Goal: Task Accomplishment & Management: Use online tool/utility

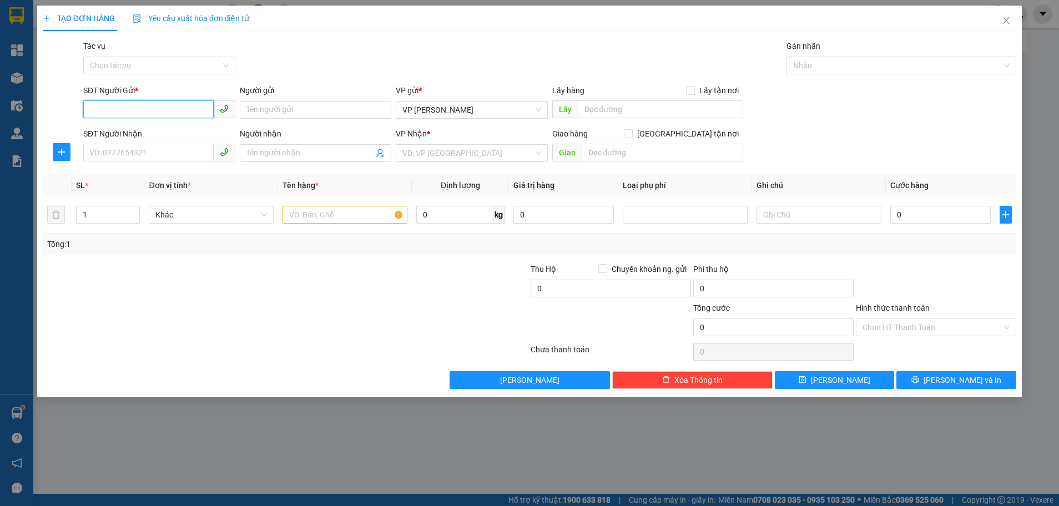
click at [107, 110] on input "SĐT Người Gửi *" at bounding box center [148, 110] width 130 height 18
type input "0932362169"
click at [127, 127] on div "0932362169 - kj" at bounding box center [159, 132] width 139 height 12
type input "kj"
type input "0973125079"
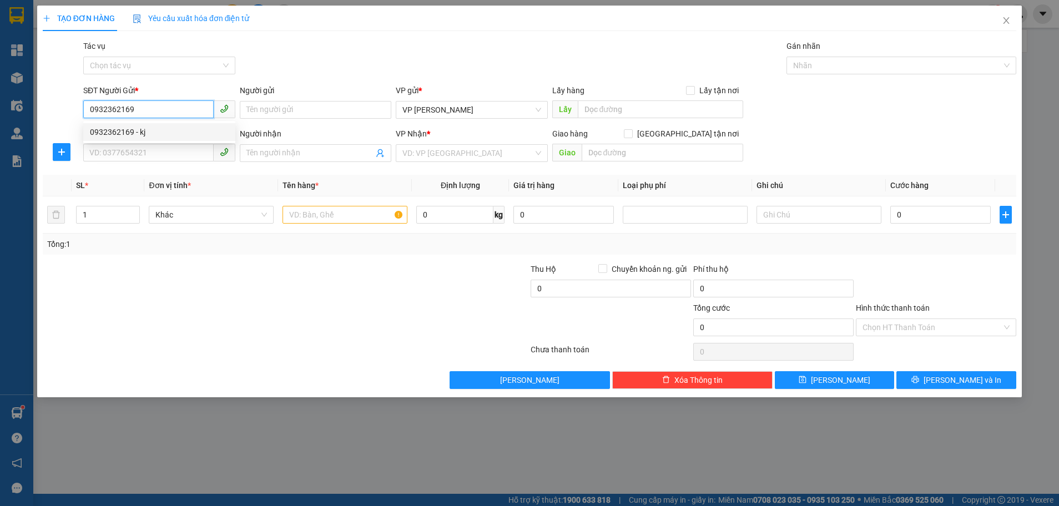
type input "hf"
type input "xuân yên"
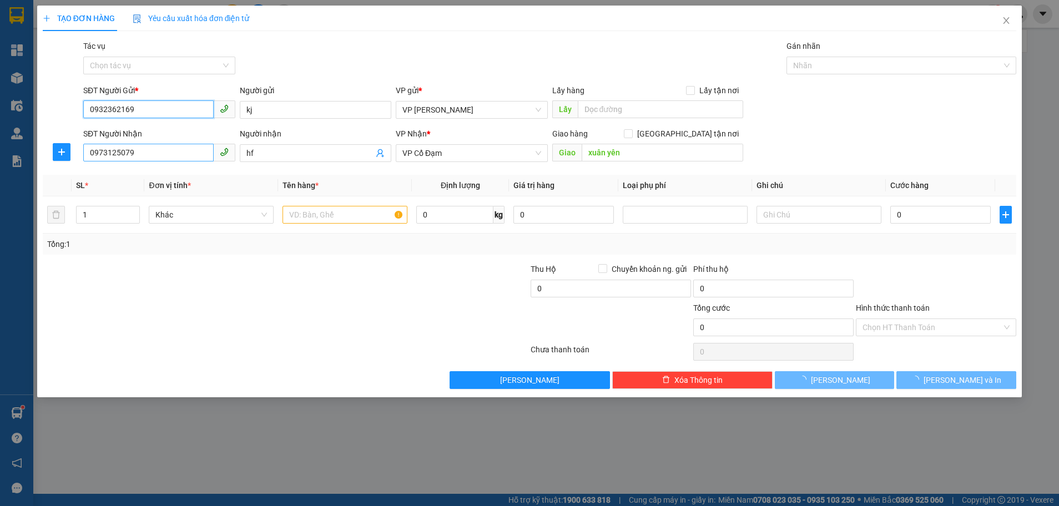
type input "180.000"
type input "0932362169"
click at [157, 153] on input "0973125079" at bounding box center [148, 153] width 130 height 18
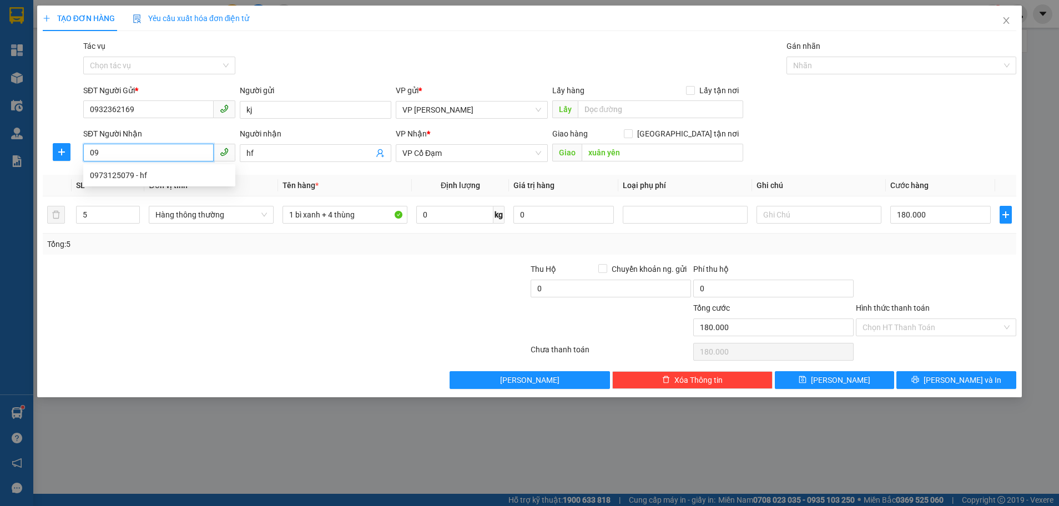
type input "0"
click at [133, 175] on div "0783462222 - Đinh Văn Sỹ" at bounding box center [159, 175] width 139 height 12
type input "0783462222"
type input "[PERSON_NAME]"
type input "xuân mỹ"
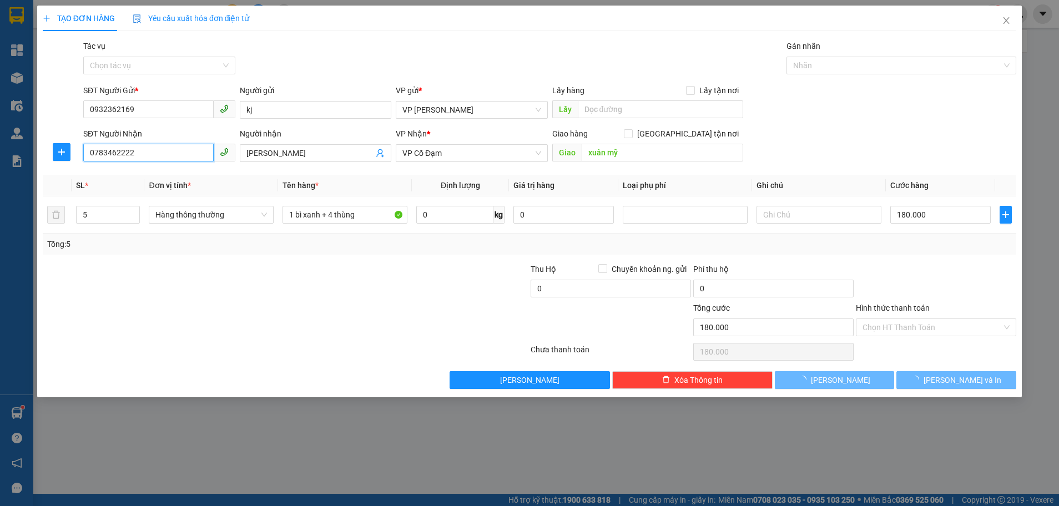
type input "200.000"
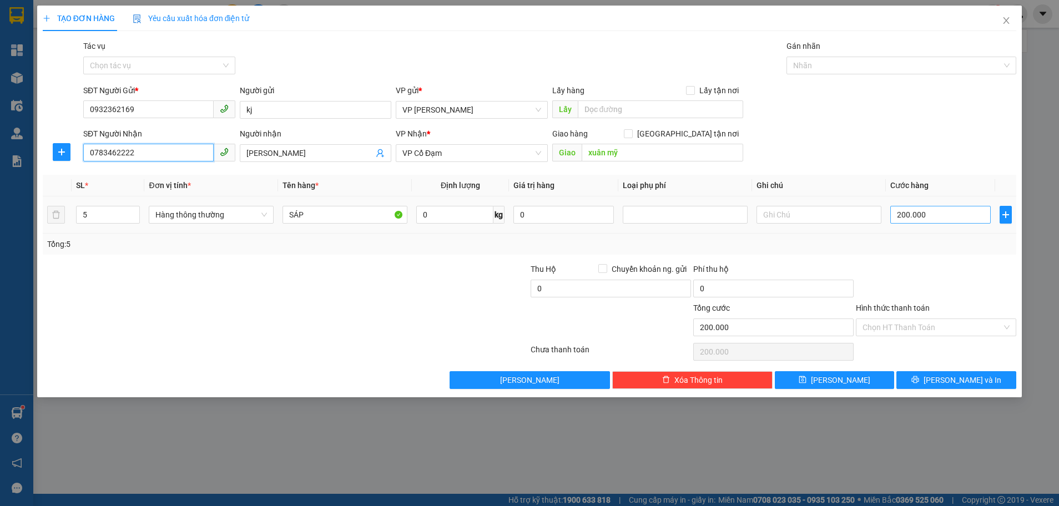
type input "0783462222"
click at [925, 215] on input "200.000" at bounding box center [941, 215] width 101 height 18
type input "0"
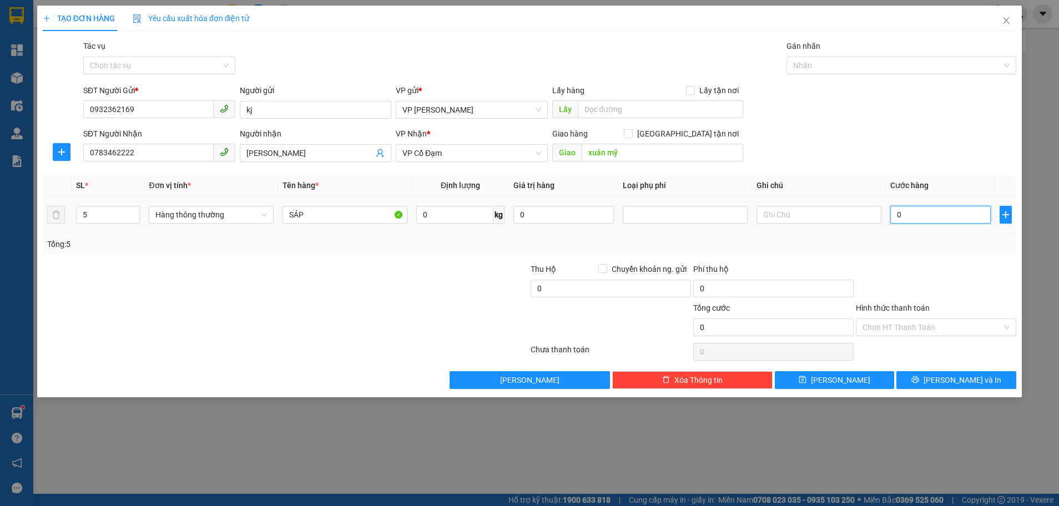
click at [899, 215] on input "0" at bounding box center [941, 215] width 101 height 18
type input "1"
type input "18"
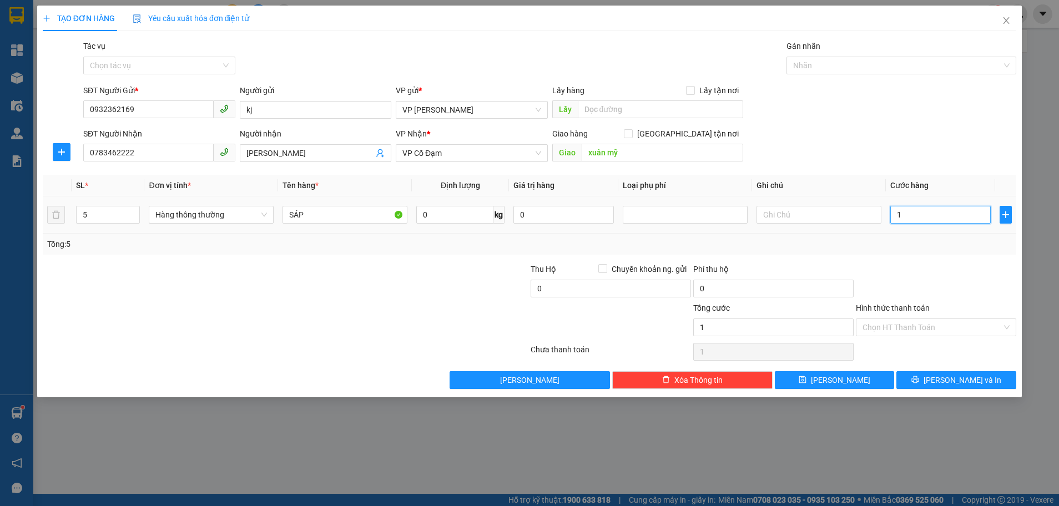
type input "18"
type input "180"
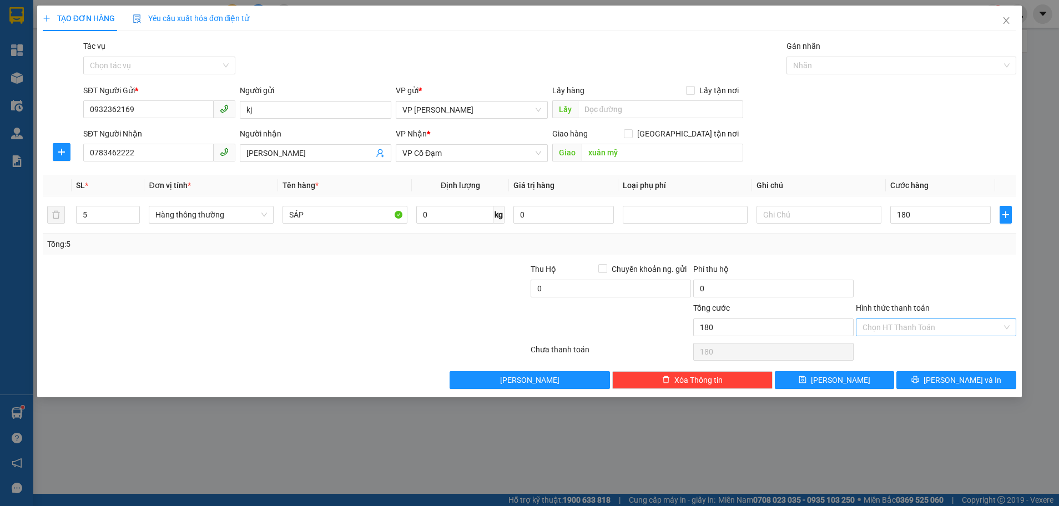
type input "180.000"
click at [928, 328] on input "Hình thức thanh toán" at bounding box center [932, 327] width 139 height 17
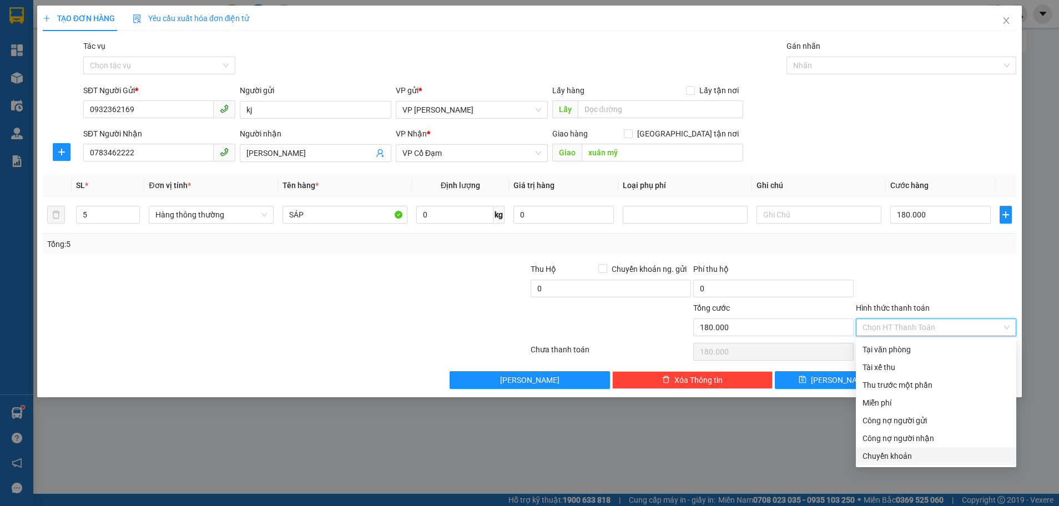
click at [919, 457] on div "Chuyển khoản" at bounding box center [936, 456] width 147 height 12
type input "0"
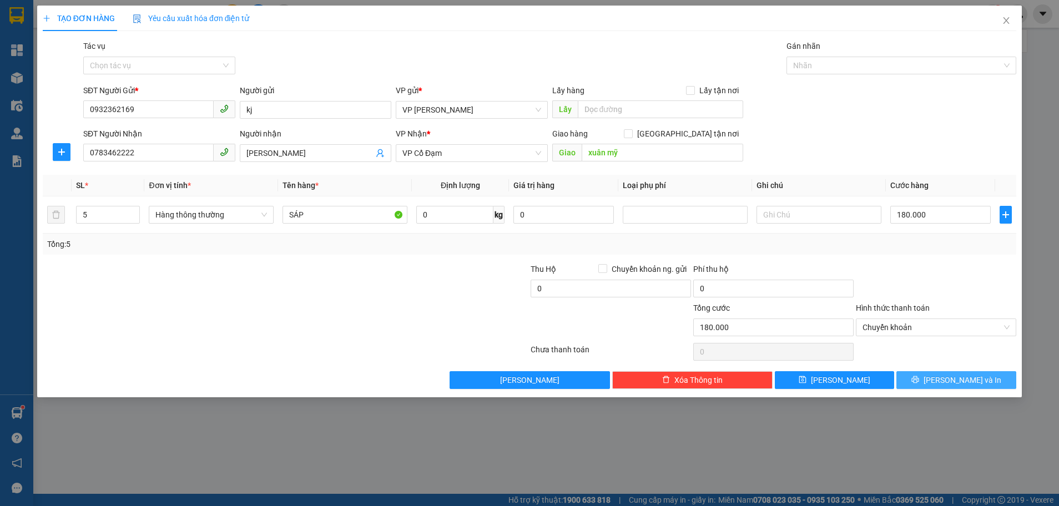
click at [920, 380] on icon "printer" at bounding box center [915, 379] width 7 height 7
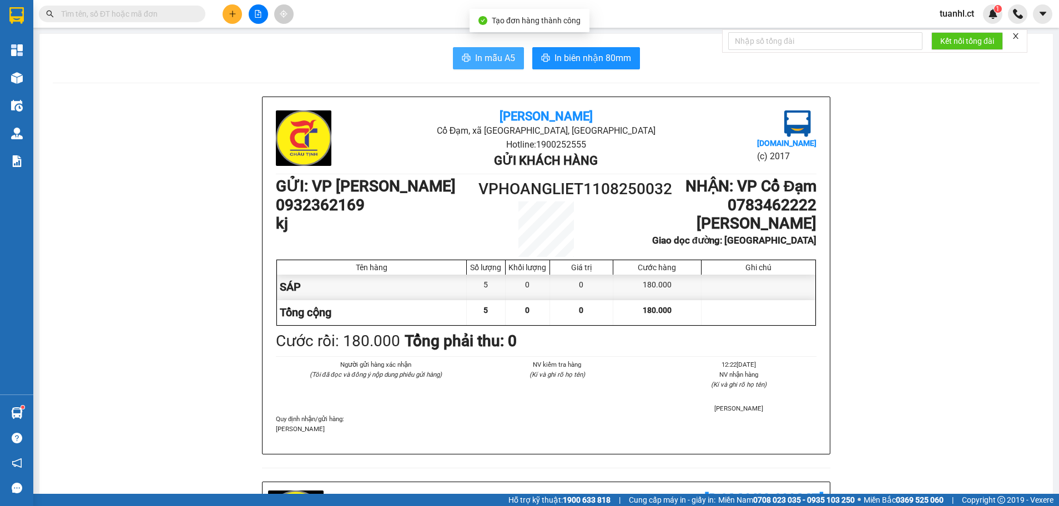
click at [477, 58] on span "In mẫu A5" at bounding box center [495, 58] width 40 height 14
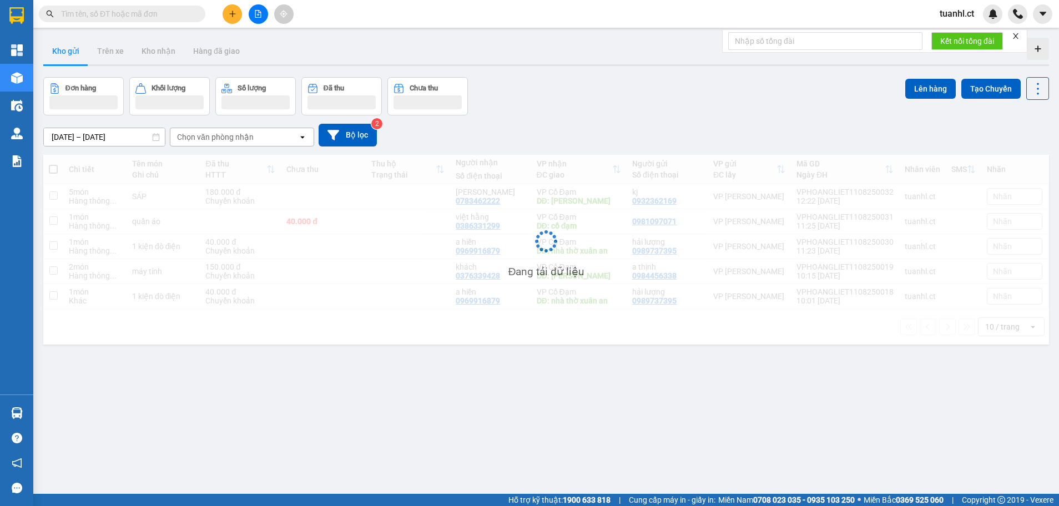
scroll to position [51, 0]
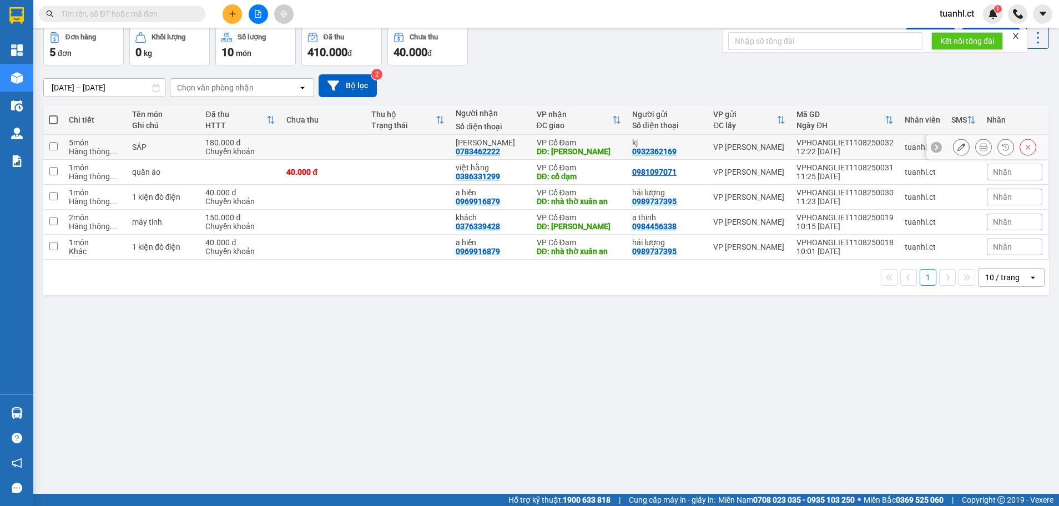
click at [958, 149] on icon at bounding box center [962, 147] width 8 height 8
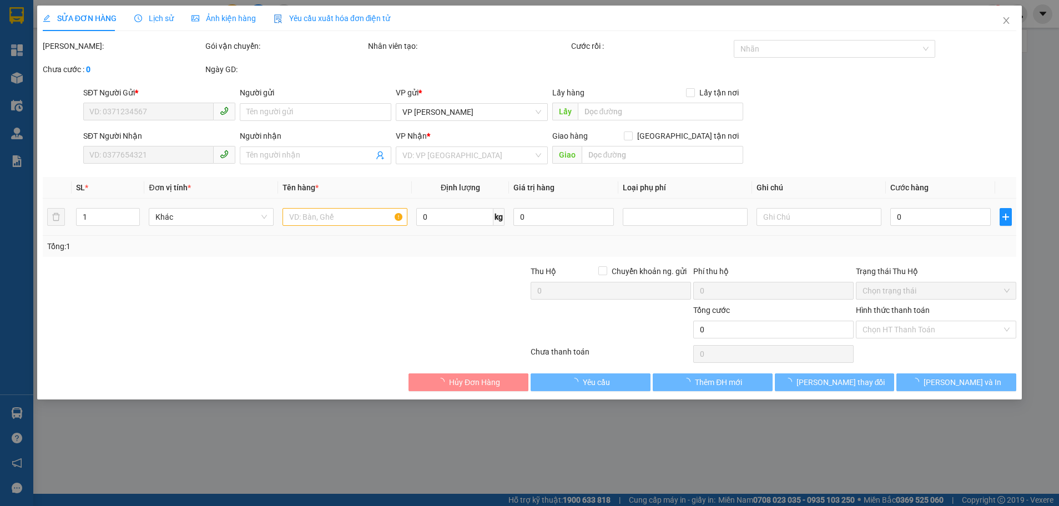
type input "0932362169"
type input "kj"
type input "0783462222"
type input "[PERSON_NAME]"
type input "xuân mỹ"
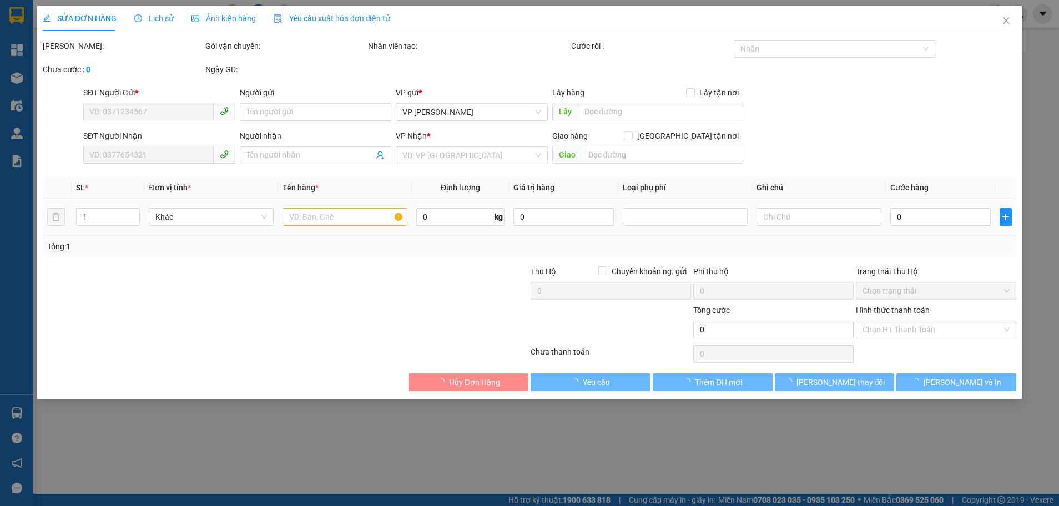
type input "180.000"
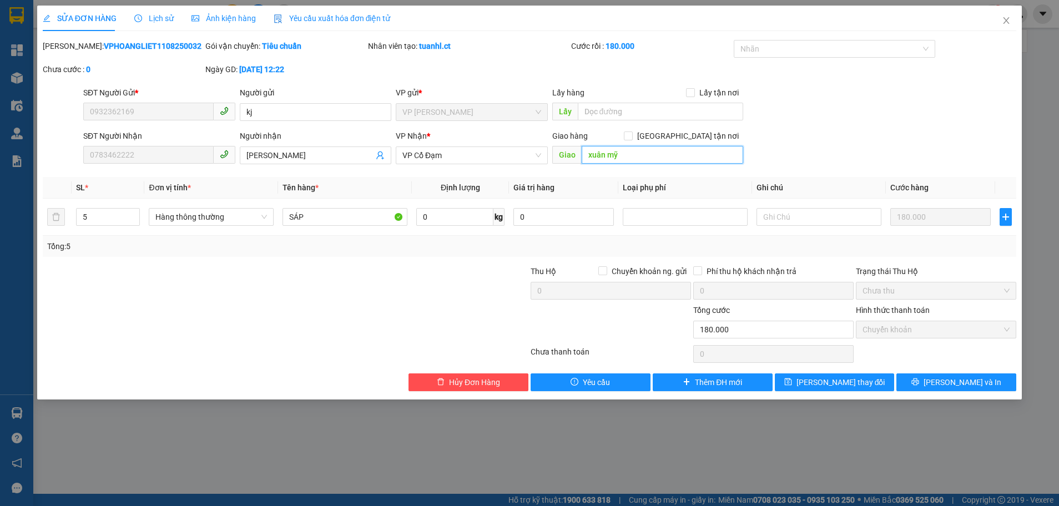
click at [632, 150] on input "xuân mỹ" at bounding box center [663, 155] width 162 height 18
type input "c2 thành [GEOGRAPHIC_DATA]"
click at [822, 385] on span "[PERSON_NAME] thay đổi" at bounding box center [841, 382] width 89 height 12
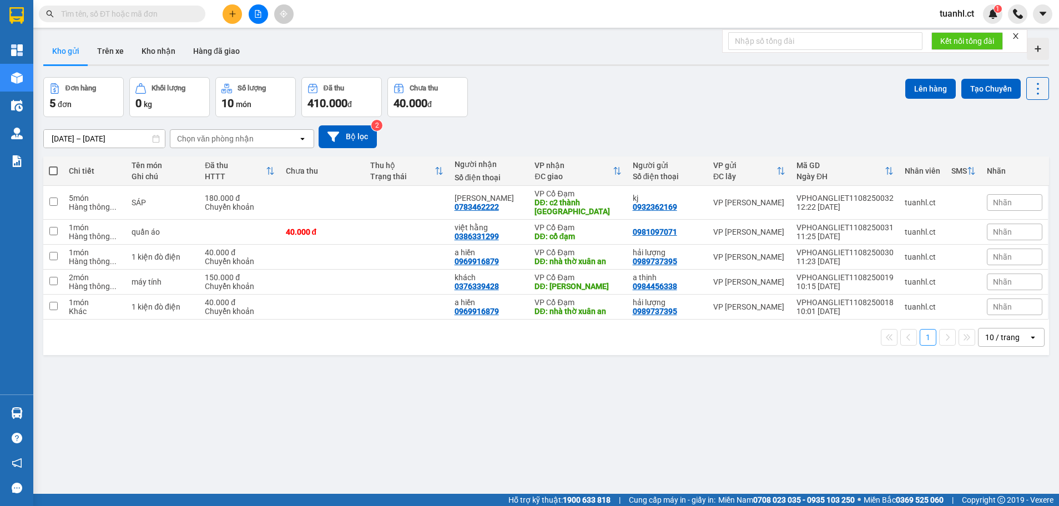
click at [236, 16] on icon "plus" at bounding box center [233, 14] width 8 height 8
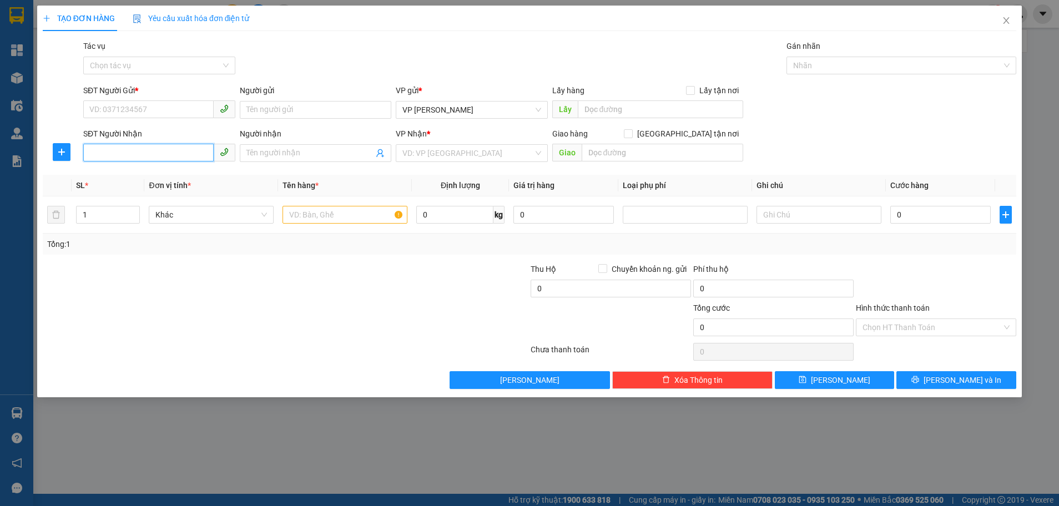
click at [119, 159] on input "SĐT Người Nhận" at bounding box center [148, 153] width 130 height 18
click at [154, 177] on div "0355607333 - chị [PERSON_NAME]" at bounding box center [159, 175] width 139 height 12
type input "0355607333"
type input "chị [PERSON_NAME]"
type input "hồng lĩnh"
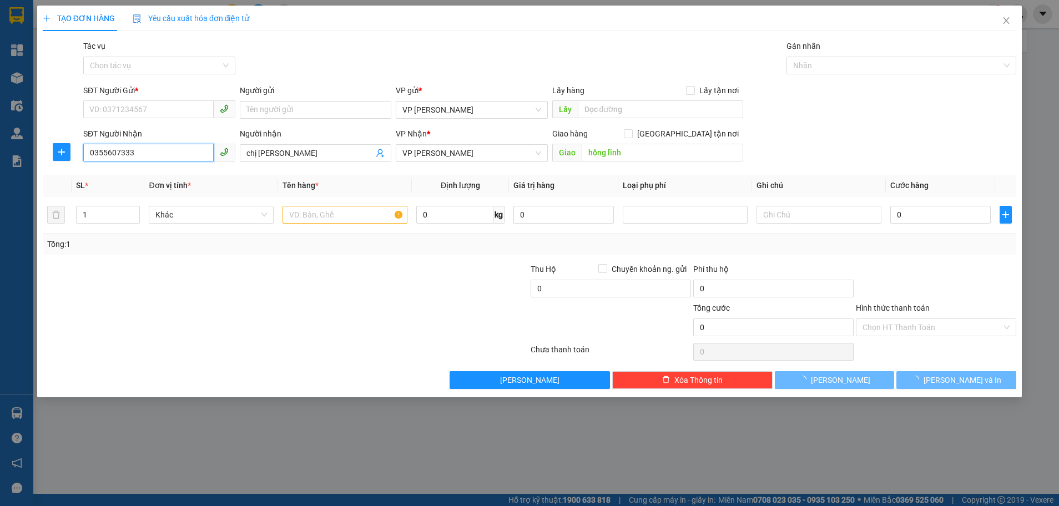
type input "150.000"
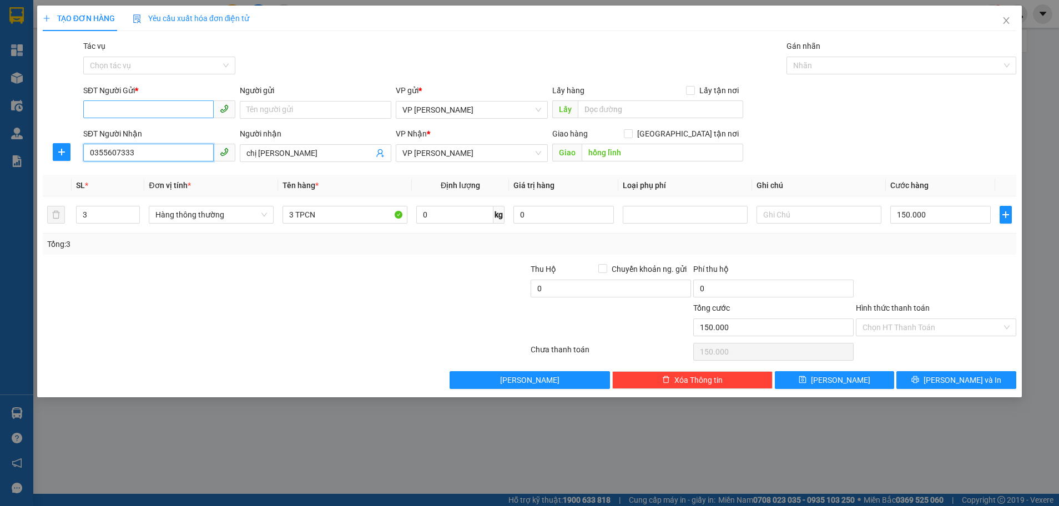
type input "0355607333"
click at [144, 104] on input "SĐT Người Gửi *" at bounding box center [148, 110] width 130 height 18
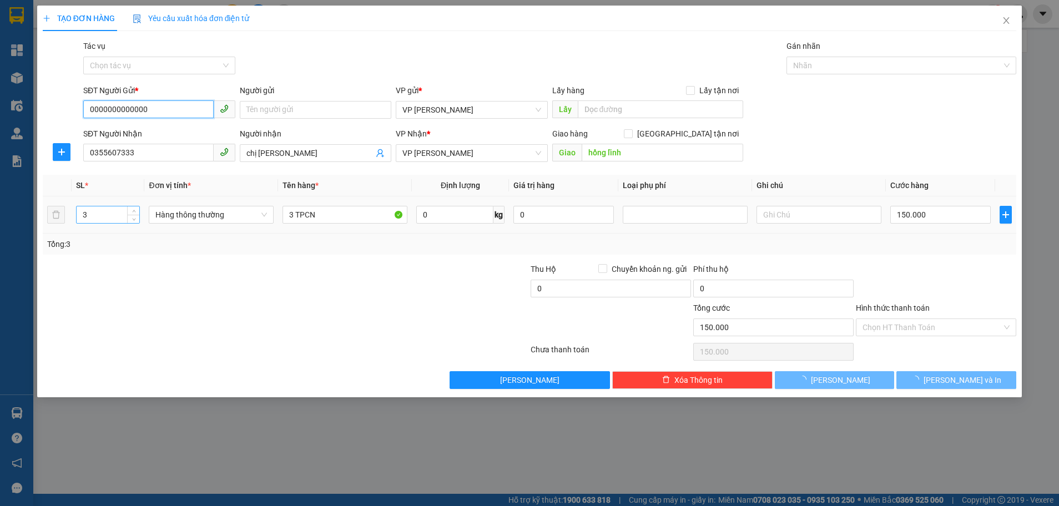
type input "0000000000000"
click at [83, 210] on input "3" at bounding box center [108, 215] width 63 height 17
click at [88, 212] on input "3" at bounding box center [108, 215] width 63 height 17
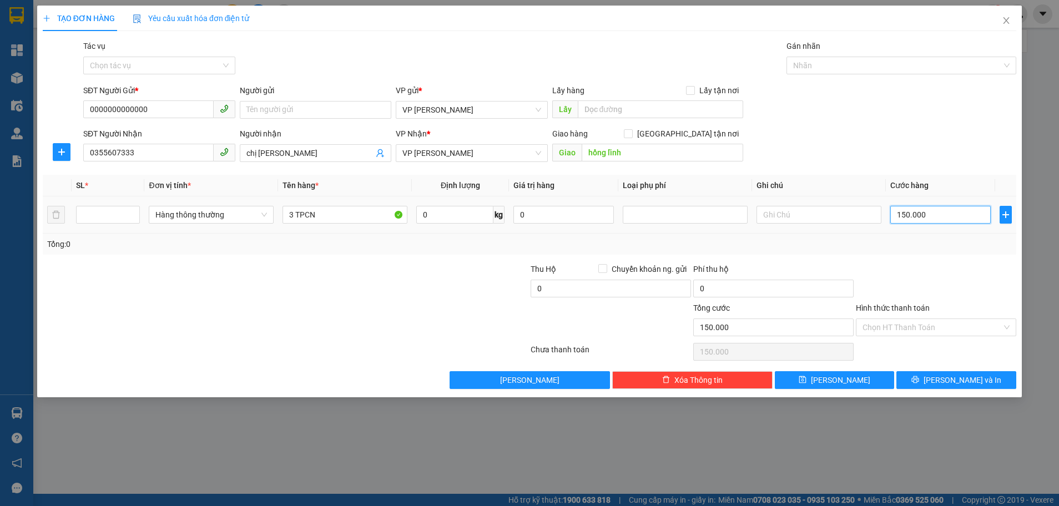
click at [923, 218] on input "150.000" at bounding box center [941, 215] width 101 height 18
type input "0"
type input "5"
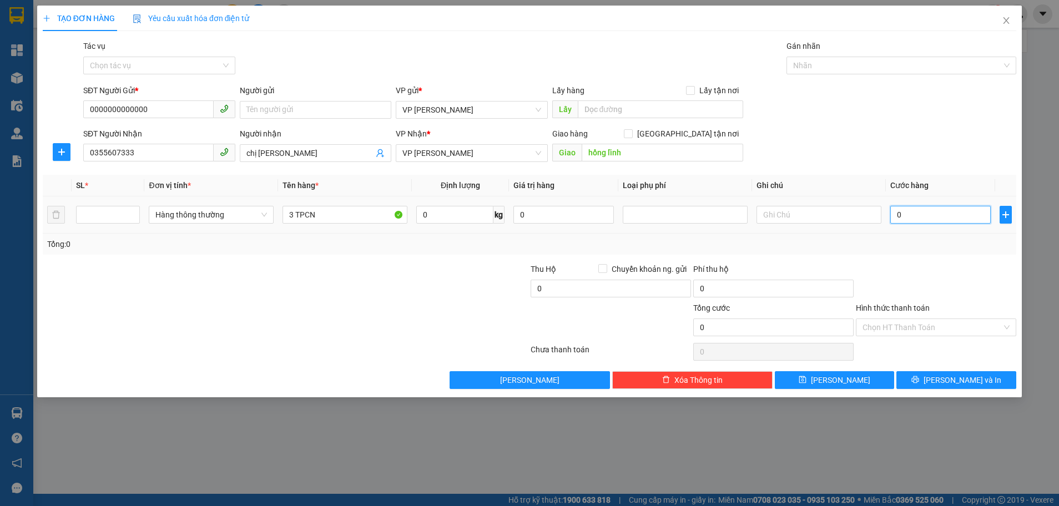
type input "5"
type input "05"
type input "0"
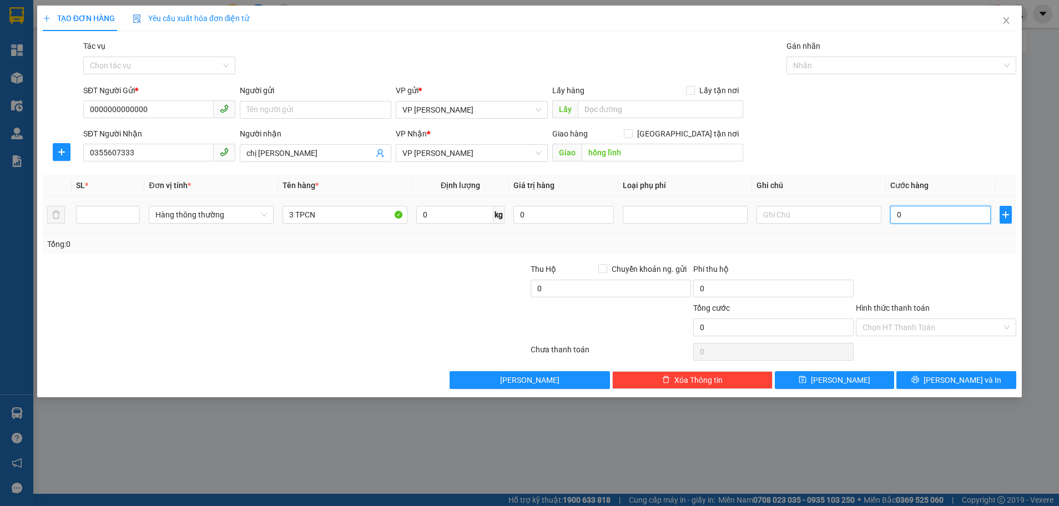
click at [896, 215] on input "0" at bounding box center [941, 215] width 101 height 18
type input "50"
type input "50.000"
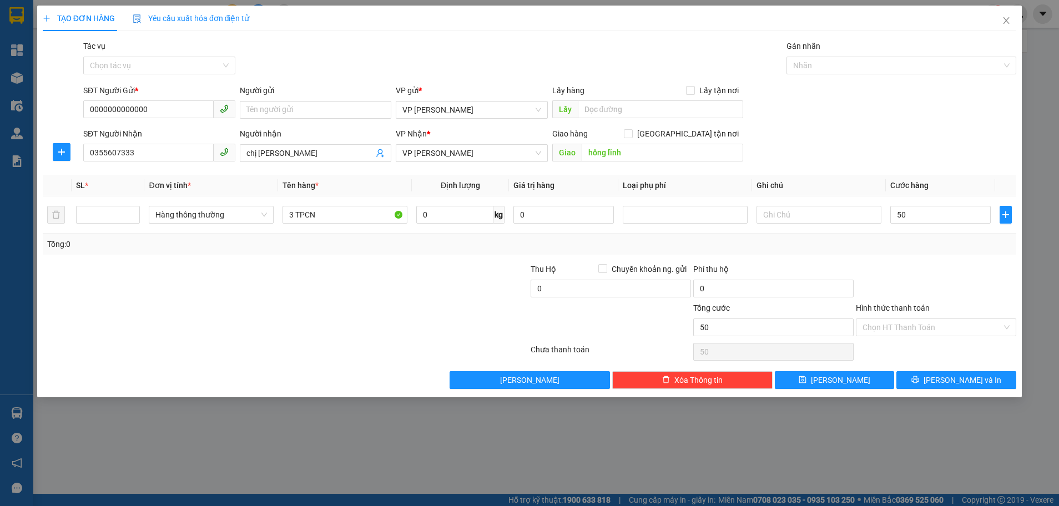
type input "50.000"
drag, startPoint x: 908, startPoint y: 259, endPoint x: 922, endPoint y: 259, distance: 13.9
click at [911, 259] on div "Transit Pickup Surcharge Ids Transit Deliver Surcharge Ids Transit Deliver Surc…" at bounding box center [530, 214] width 974 height 349
click at [920, 332] on input "Hình thức thanh toán" at bounding box center [932, 327] width 139 height 17
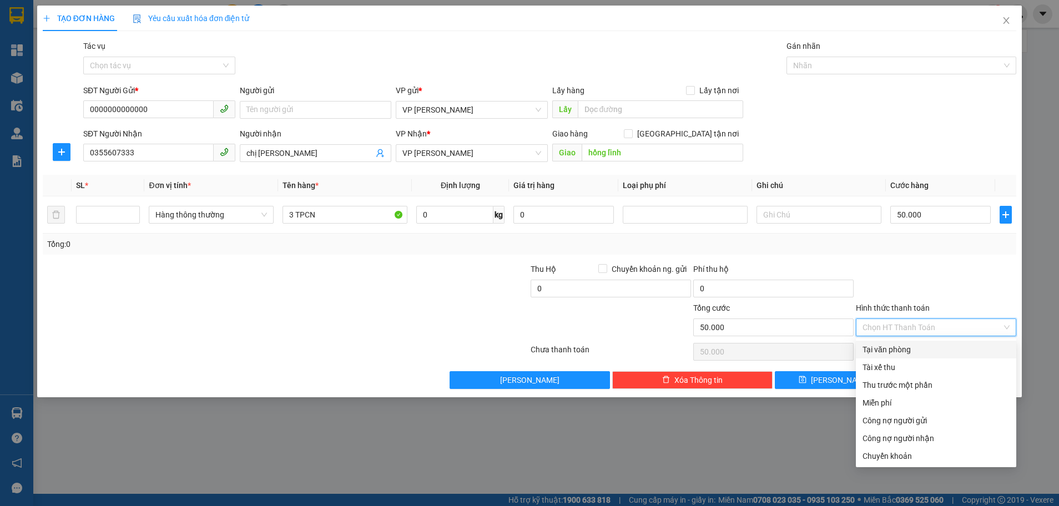
click at [914, 341] on div "Tại văn phòng" at bounding box center [936, 350] width 160 height 18
type input "0"
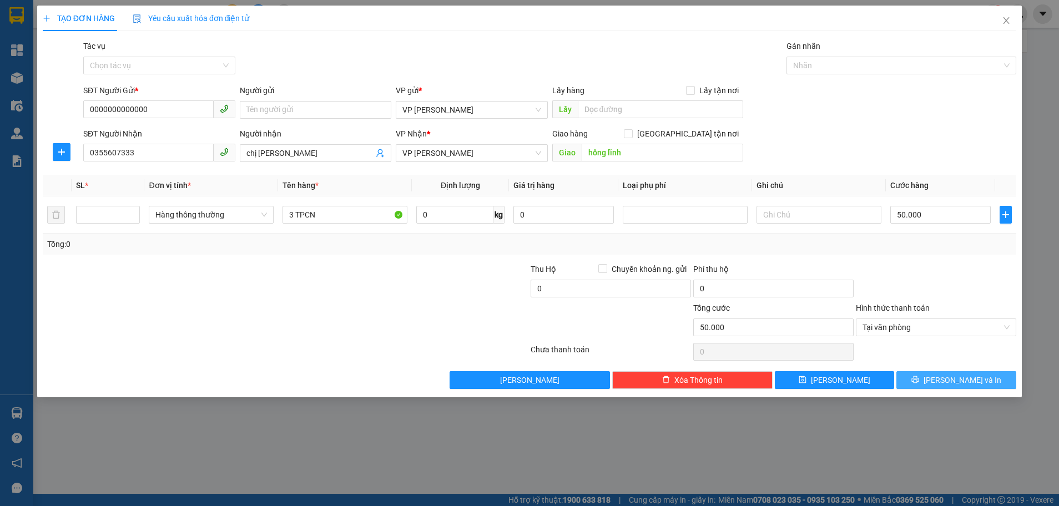
click at [920, 383] on button "[PERSON_NAME] và In" at bounding box center [957, 380] width 120 height 18
click at [317, 115] on input "Người gửi" at bounding box center [316, 110] width 152 height 18
type input "rghe"
click at [928, 383] on button "[PERSON_NAME] và In" at bounding box center [957, 380] width 120 height 18
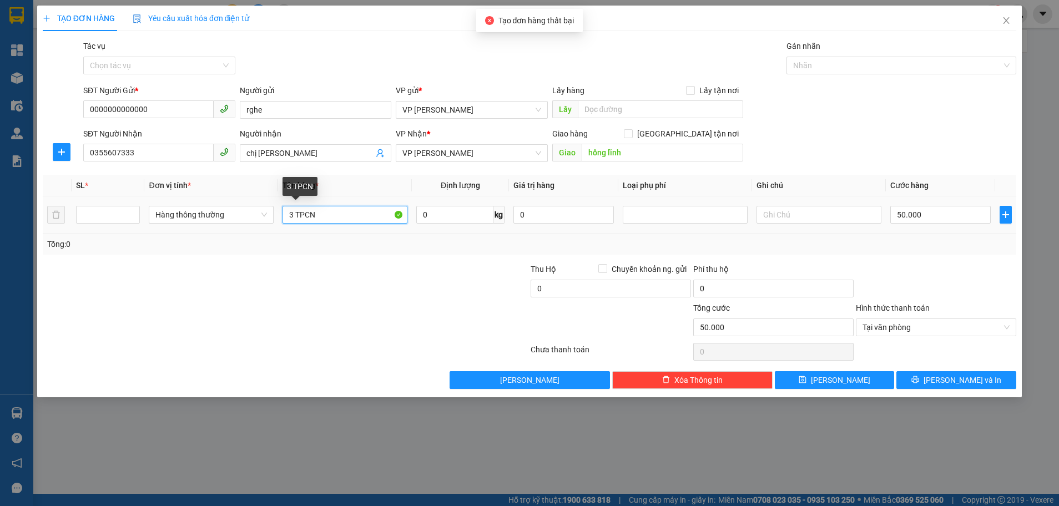
click at [297, 213] on input "3 TPCN" at bounding box center [345, 215] width 125 height 18
type input "1 TPCN"
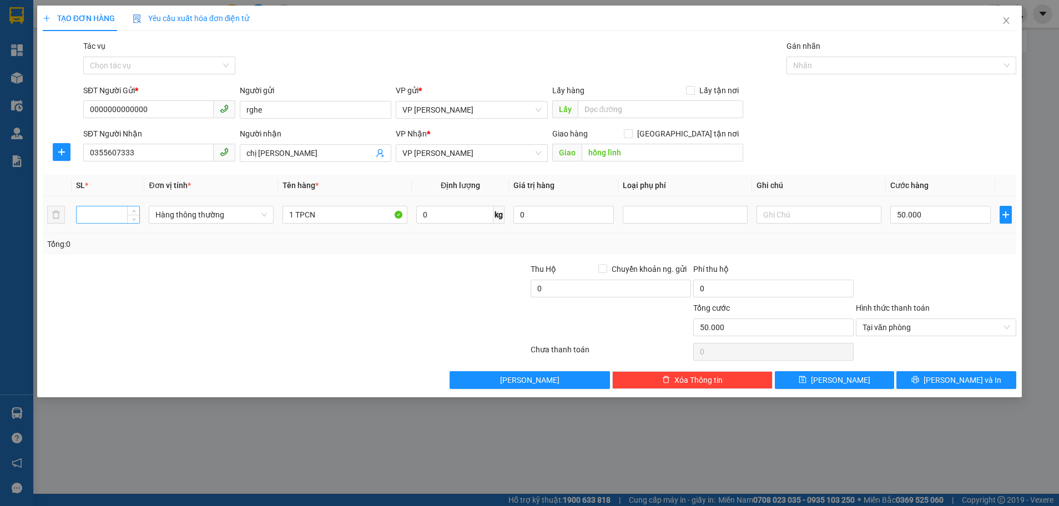
click at [102, 219] on input "number" at bounding box center [108, 215] width 63 height 17
type input "1"
click at [933, 384] on button "[PERSON_NAME] và In" at bounding box center [957, 380] width 120 height 18
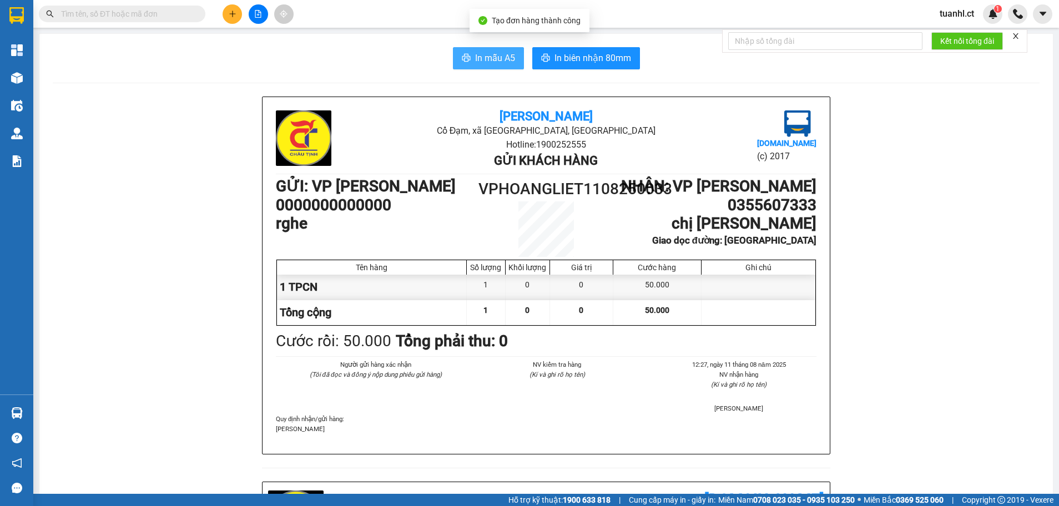
click at [490, 54] on span "In mẫu A5" at bounding box center [495, 58] width 40 height 14
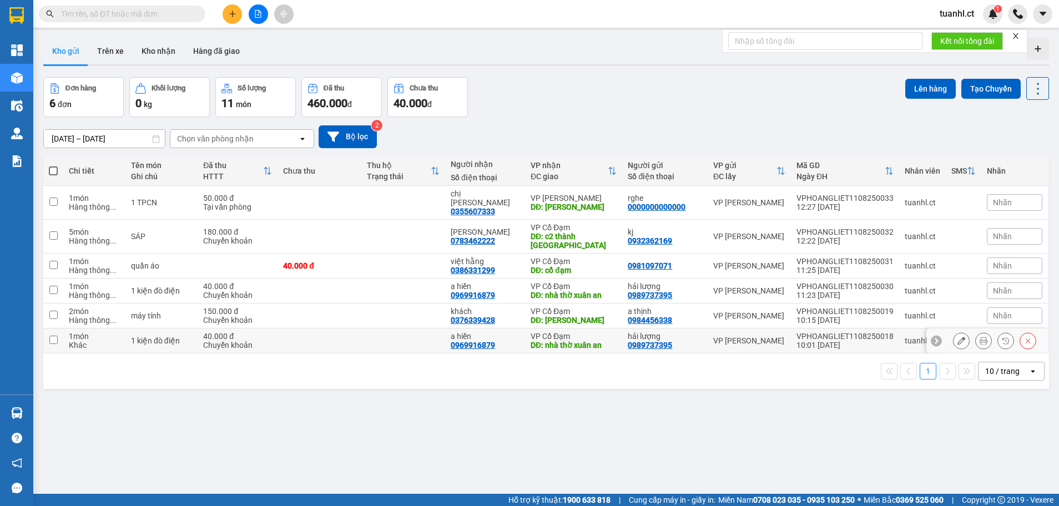
drag, startPoint x: 66, startPoint y: 316, endPoint x: 58, endPoint y: 292, distance: 25.5
click at [65, 329] on td "1 món Khác" at bounding box center [94, 341] width 62 height 25
checkbox input "true"
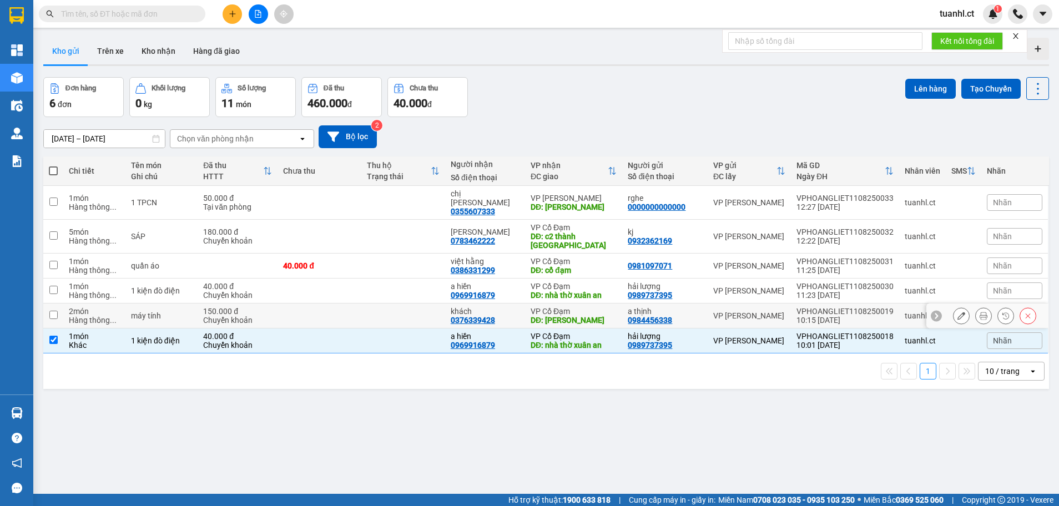
click at [58, 304] on td at bounding box center [53, 316] width 20 height 25
checkbox input "true"
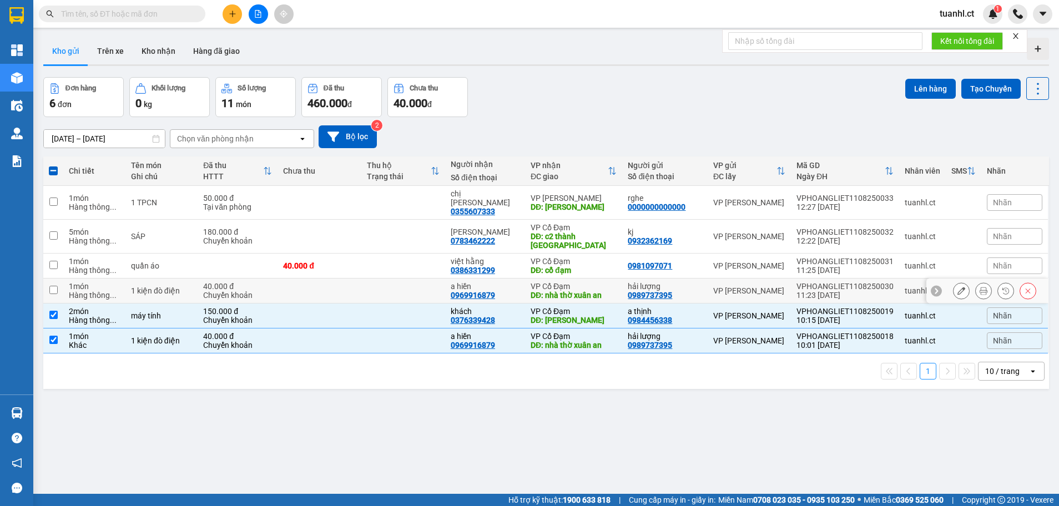
click at [54, 286] on input "checkbox" at bounding box center [53, 290] width 8 height 8
checkbox input "true"
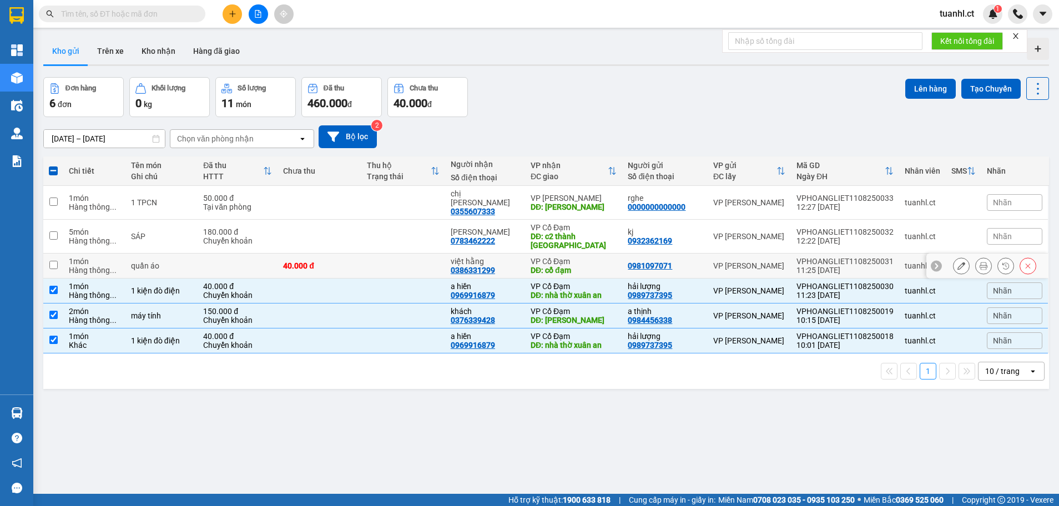
click at [54, 261] on input "checkbox" at bounding box center [53, 265] width 8 height 8
checkbox input "true"
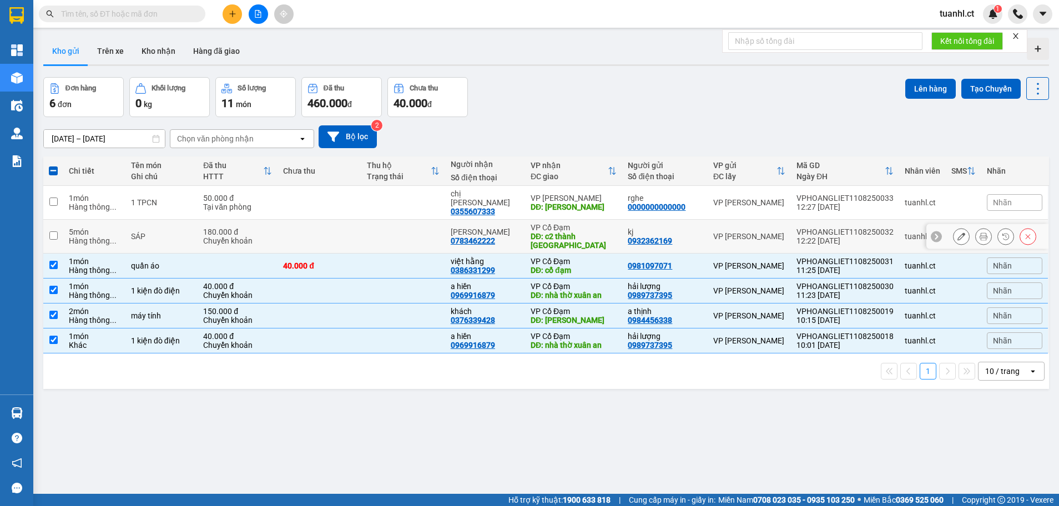
click at [57, 232] on input "checkbox" at bounding box center [53, 236] width 8 height 8
checkbox input "true"
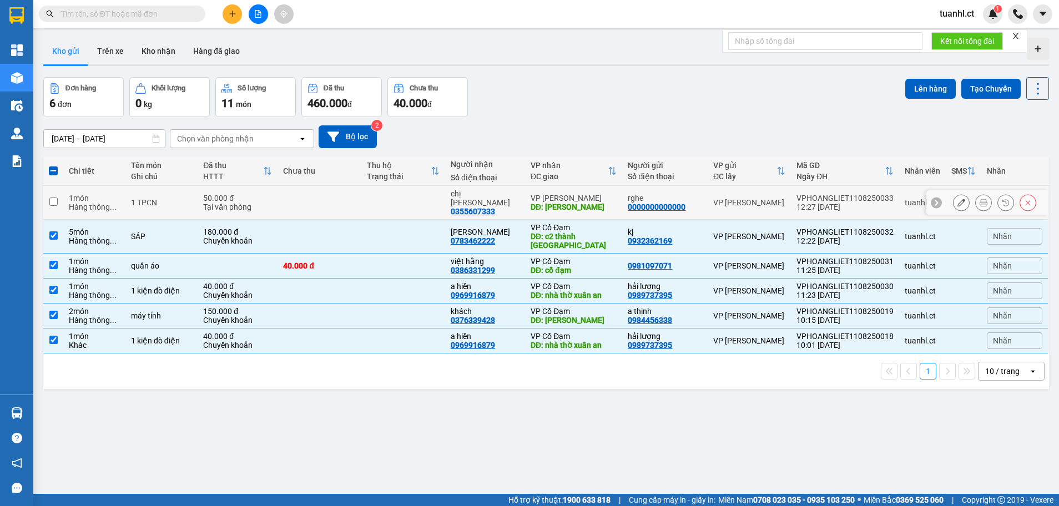
click at [59, 201] on td at bounding box center [53, 203] width 20 height 34
checkbox input "true"
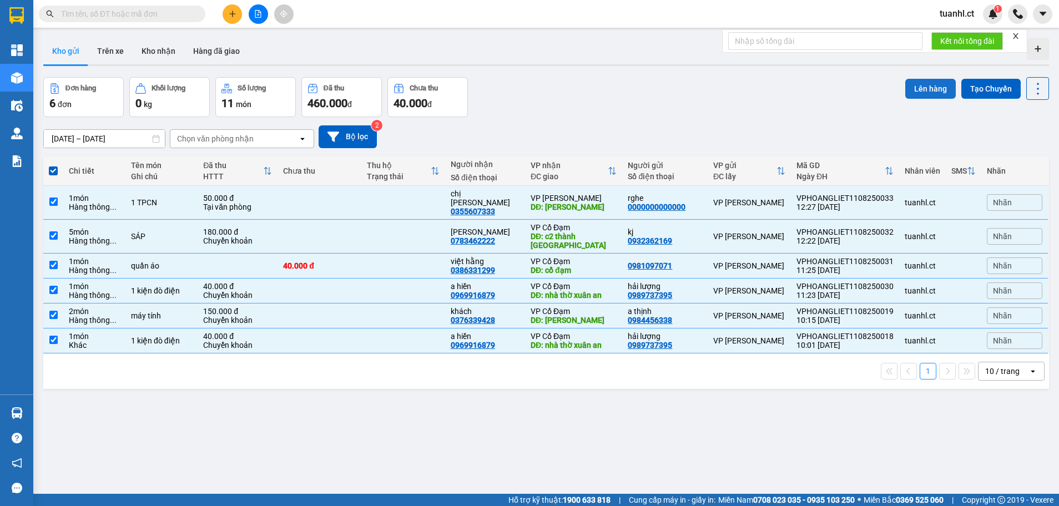
click at [925, 89] on button "Lên hàng" at bounding box center [931, 89] width 51 height 20
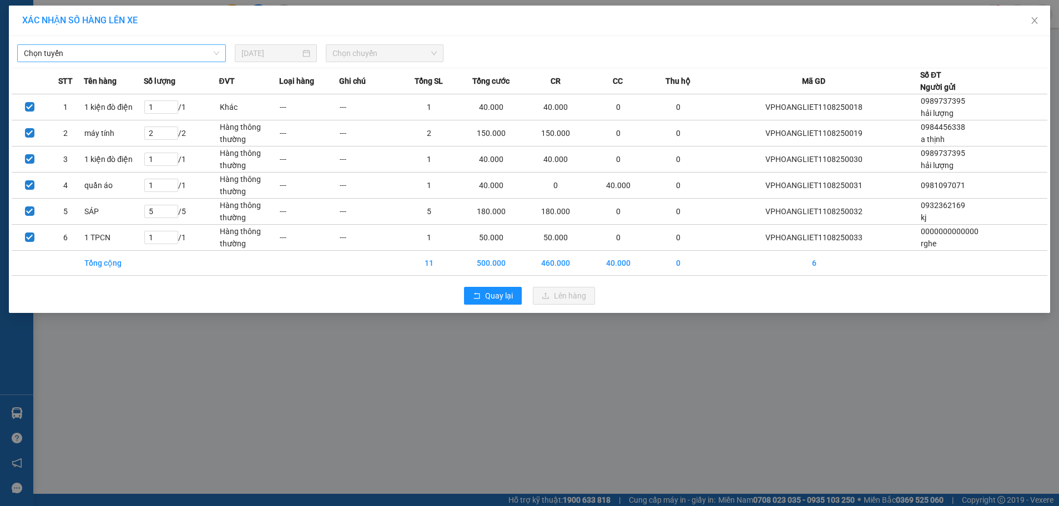
click at [202, 51] on span "Chọn tuyến" at bounding box center [121, 53] width 195 height 17
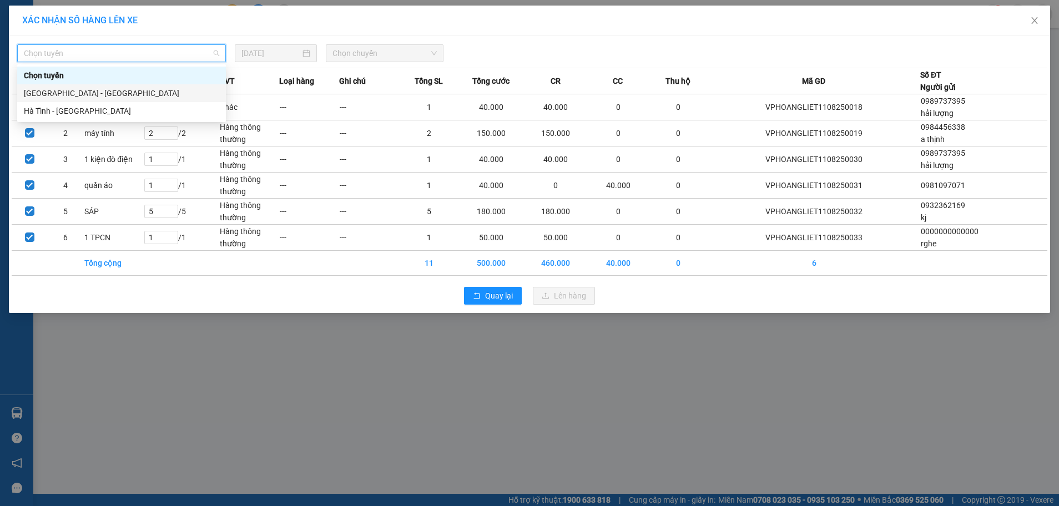
drag, startPoint x: 114, startPoint y: 94, endPoint x: 124, endPoint y: 90, distance: 10.7
click at [114, 94] on div "Hà Nội - Hà Tĩnh" at bounding box center [121, 93] width 195 height 12
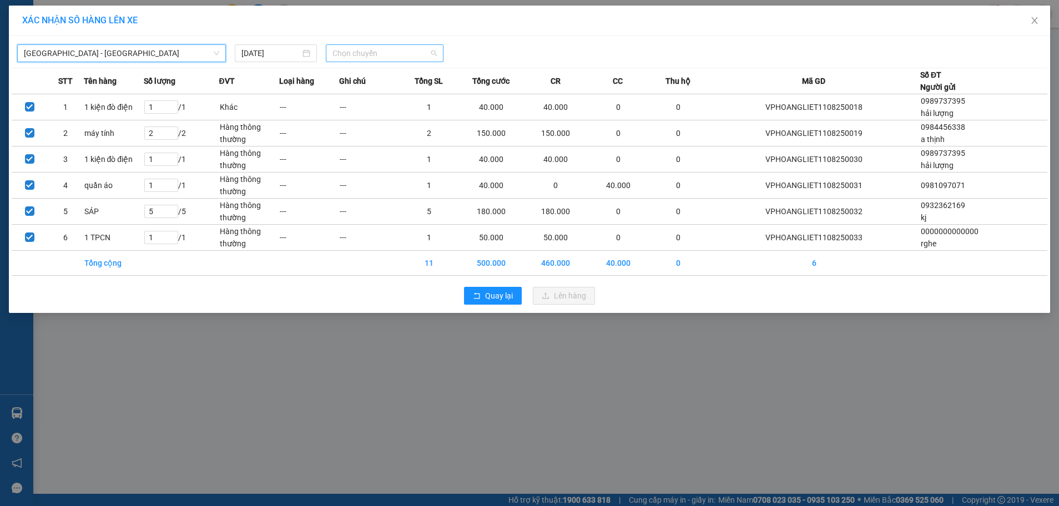
click at [394, 53] on span "Chọn chuyến" at bounding box center [385, 53] width 105 height 17
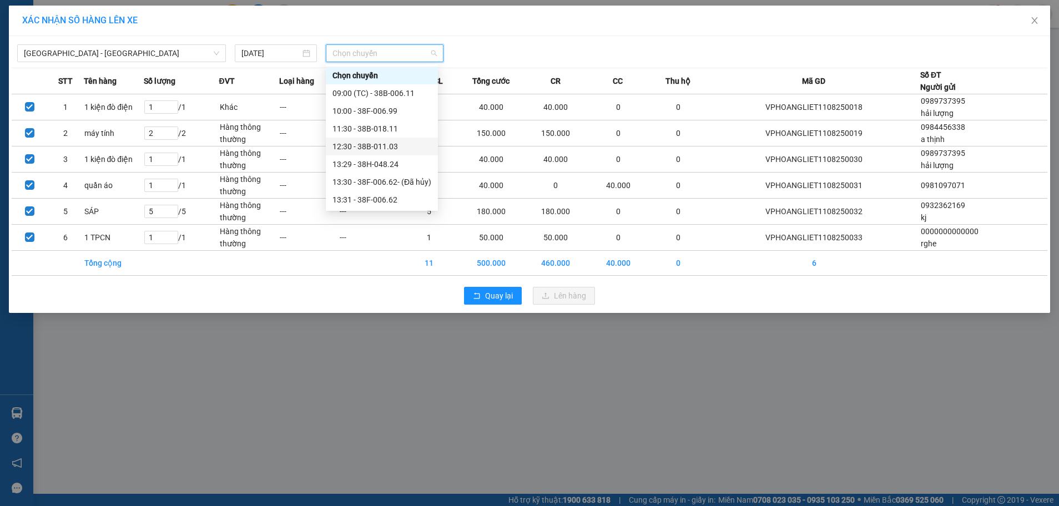
scroll to position [56, 0]
click at [404, 107] on div "13:29 - 38H-048.24" at bounding box center [382, 109] width 99 height 12
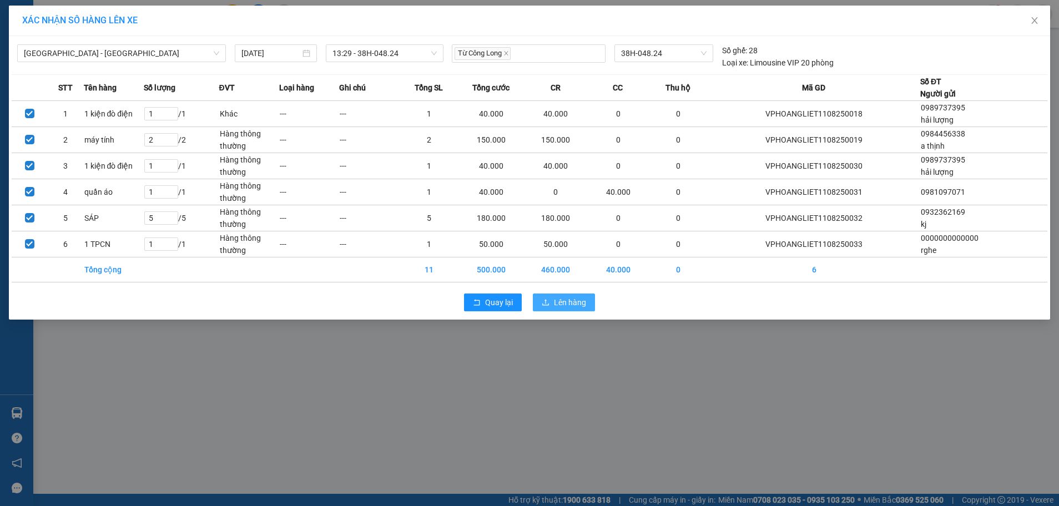
click at [562, 301] on span "Lên hàng" at bounding box center [570, 303] width 32 height 12
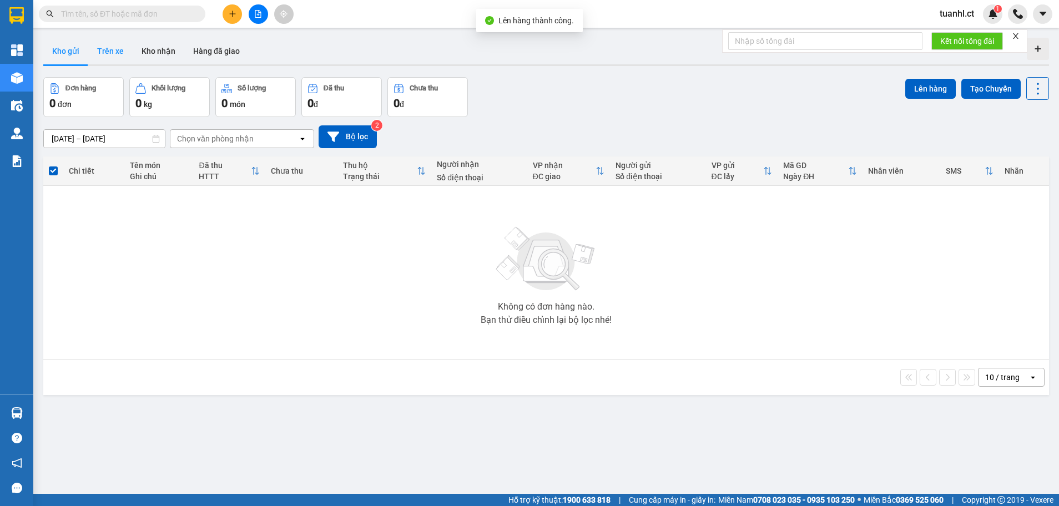
click at [112, 58] on button "Trên xe" at bounding box center [110, 51] width 44 height 27
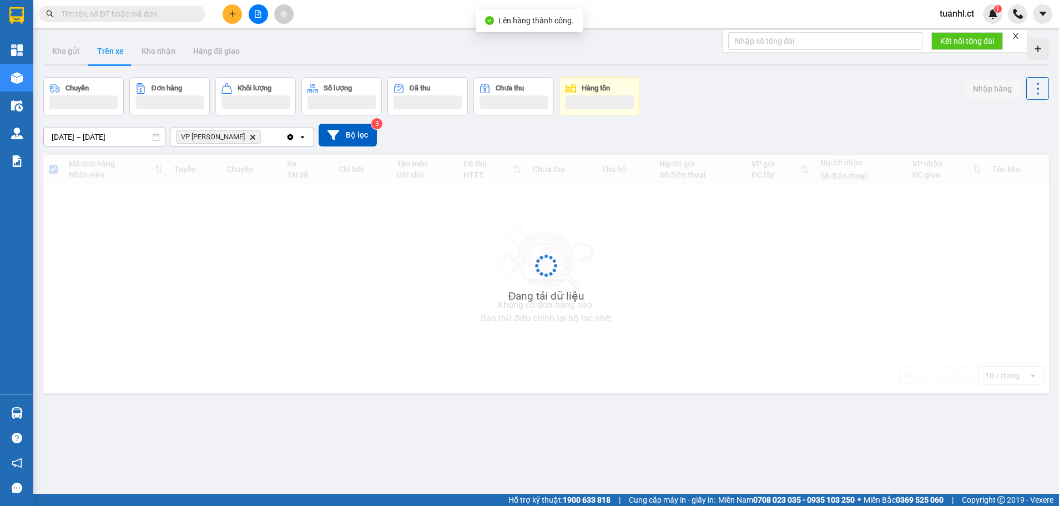
click at [250, 138] on icon "VP Hoàng Liệt, close by backspace" at bounding box center [252, 136] width 5 height 5
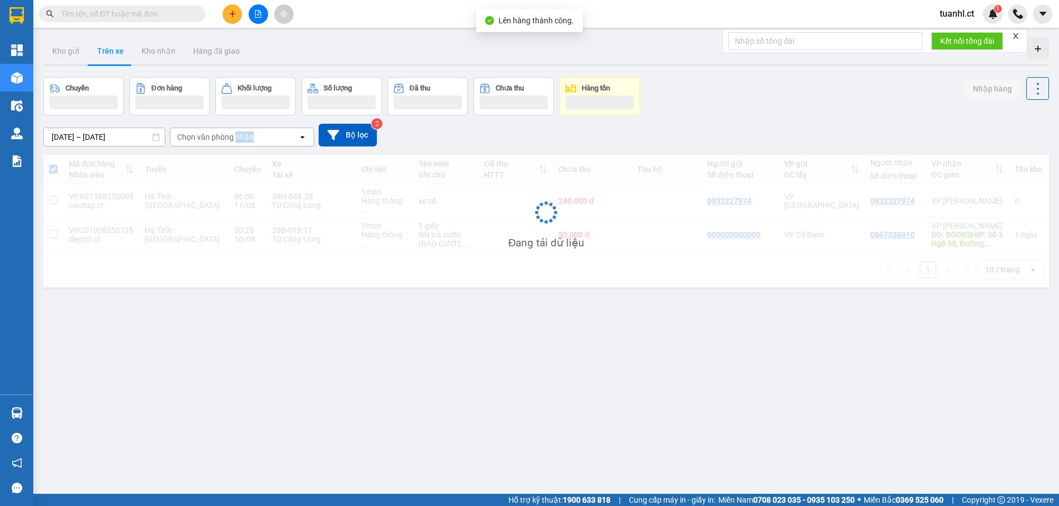
click at [236, 138] on div "Chọn văn phòng nhận" at bounding box center [215, 137] width 77 height 11
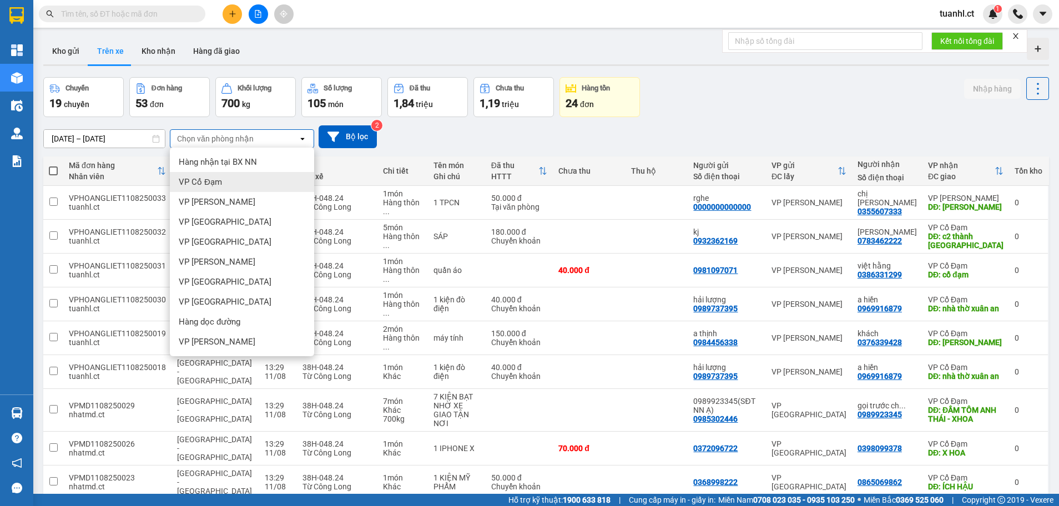
click at [223, 185] on div "VP Cổ Đạm" at bounding box center [242, 182] width 144 height 20
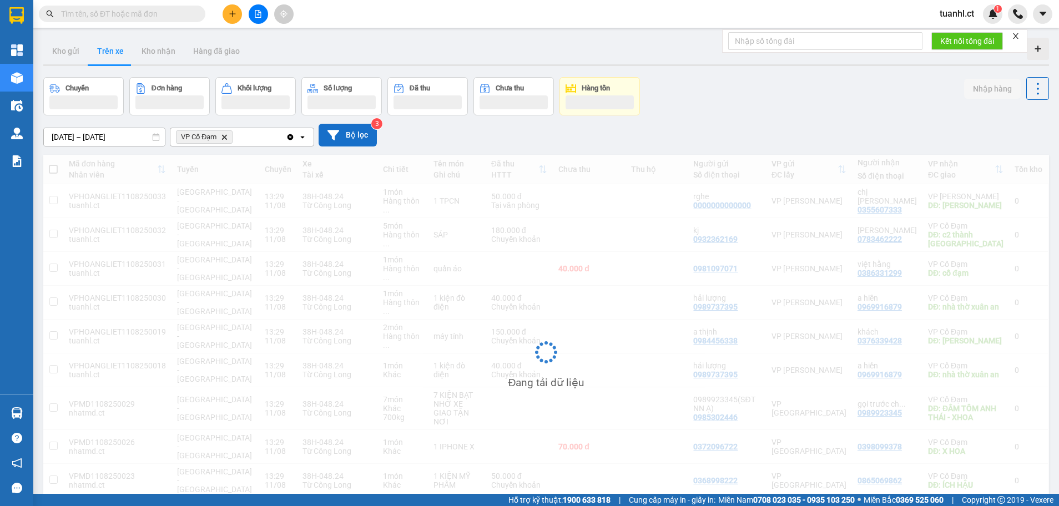
click at [338, 140] on icon at bounding box center [334, 135] width 12 height 12
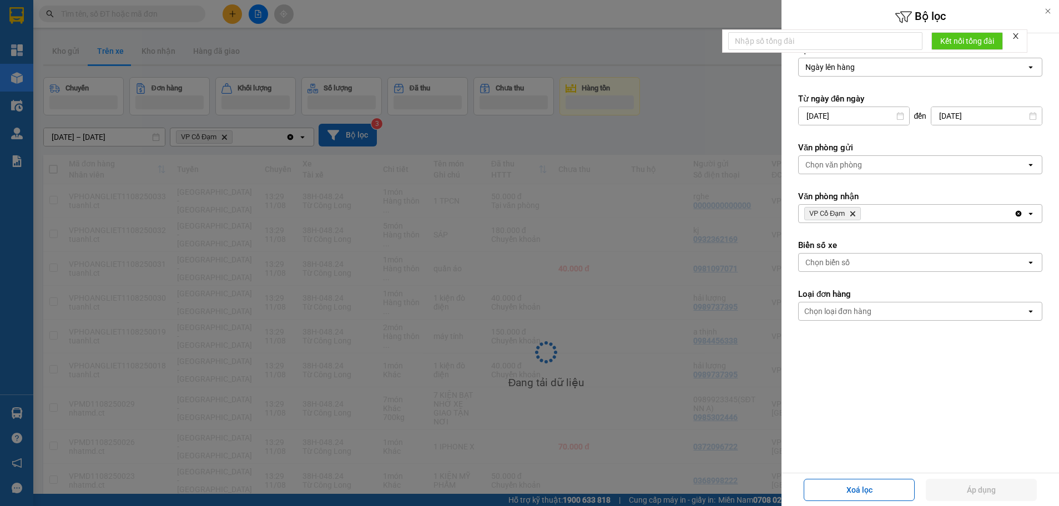
click at [859, 264] on div "Chọn biển số" at bounding box center [913, 263] width 228 height 18
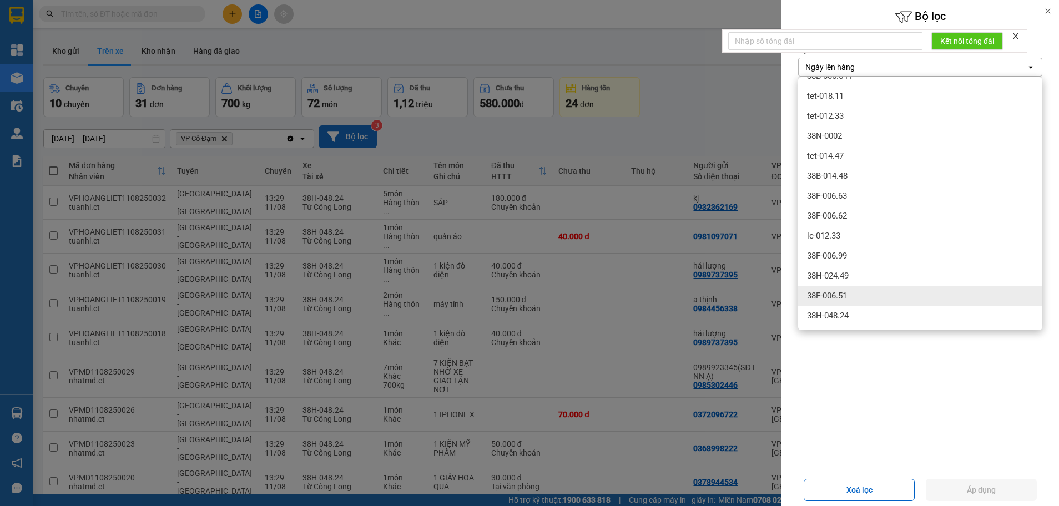
scroll to position [51, 0]
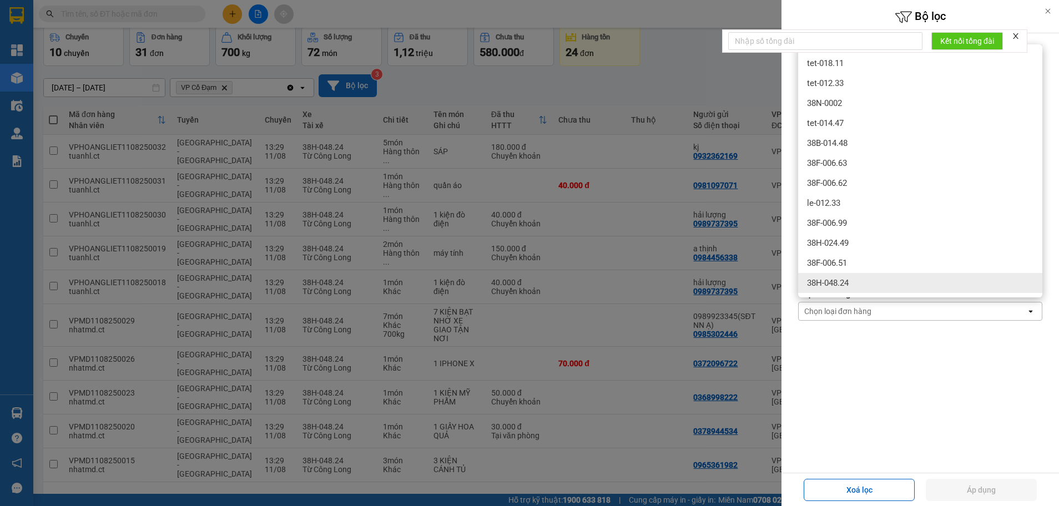
click at [852, 275] on div "38H-048.24" at bounding box center [920, 283] width 244 height 20
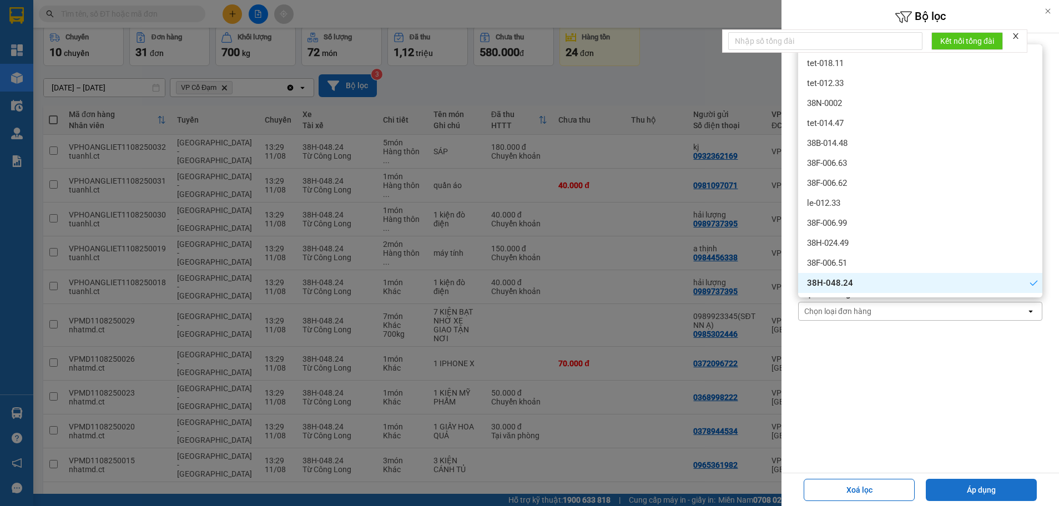
click at [967, 494] on button "Áp dụng" at bounding box center [981, 490] width 111 height 22
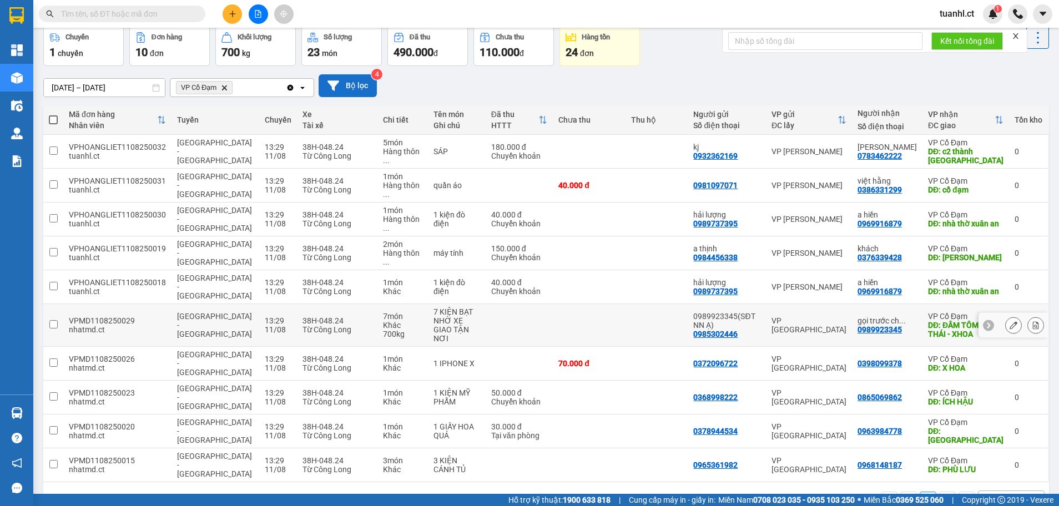
click at [1028, 316] on button at bounding box center [1036, 325] width 16 height 19
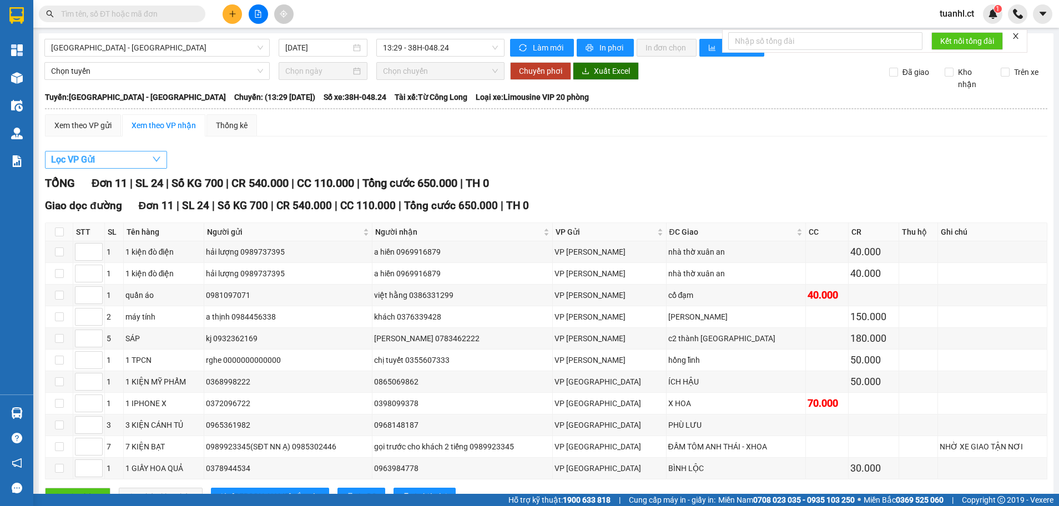
click at [156, 160] on icon "down" at bounding box center [156, 159] width 9 height 9
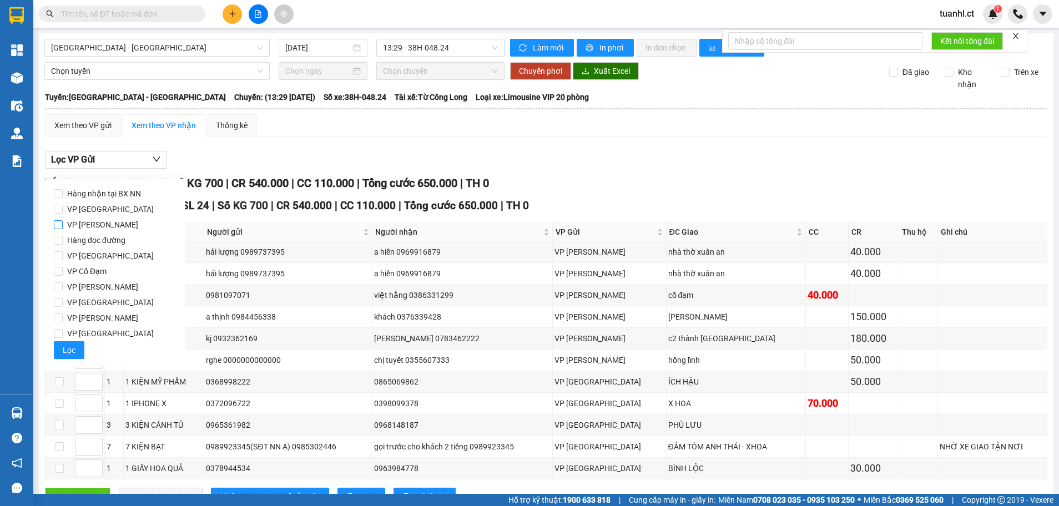
click at [92, 218] on span "VP [PERSON_NAME]" at bounding box center [103, 225] width 80 height 16
click at [63, 220] on input "VP [PERSON_NAME]" at bounding box center [58, 224] width 9 height 9
checkbox input "true"
click at [68, 345] on span "Lọc" at bounding box center [69, 350] width 13 height 12
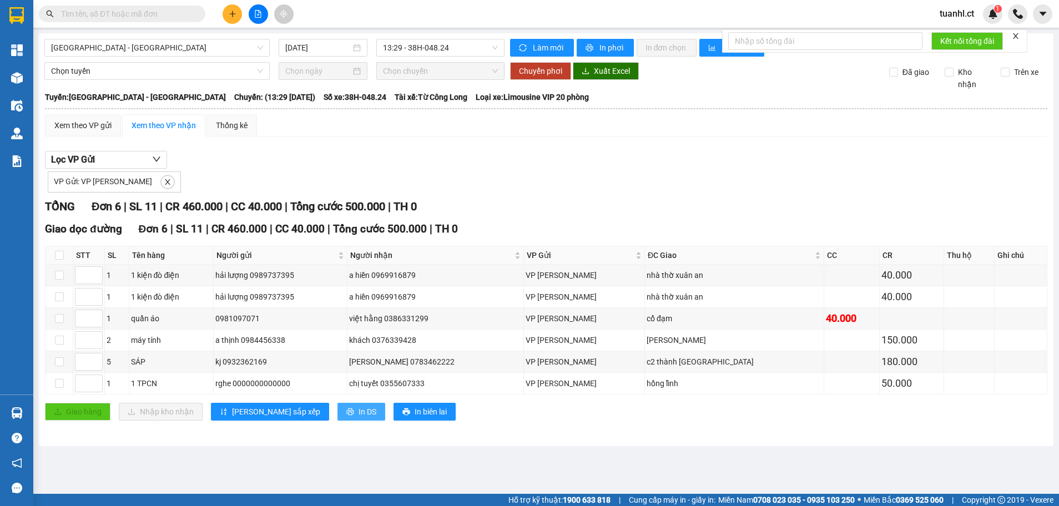
click at [359, 406] on span "In DS" at bounding box center [368, 412] width 18 height 12
click at [359, 417] on span "In DS" at bounding box center [368, 412] width 18 height 12
